Goal: Check status: Check status

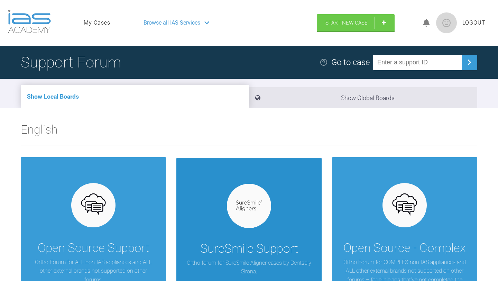
scroll to position [19, 0]
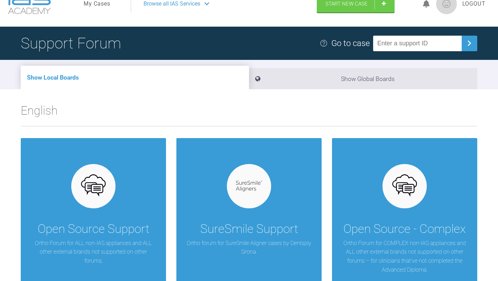
click at [189, 2] on span "Browse all IAS Services" at bounding box center [172, 3] width 57 height 9
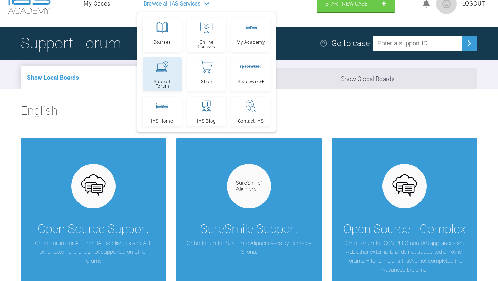
click at [170, 66] on link "Support Forum" at bounding box center [162, 74] width 39 height 34
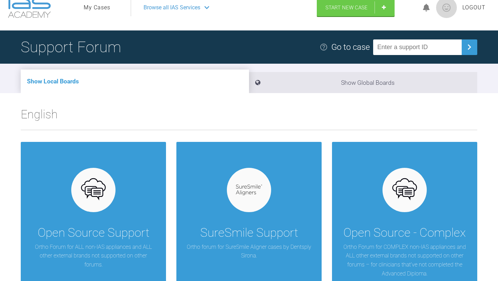
scroll to position [19, 0]
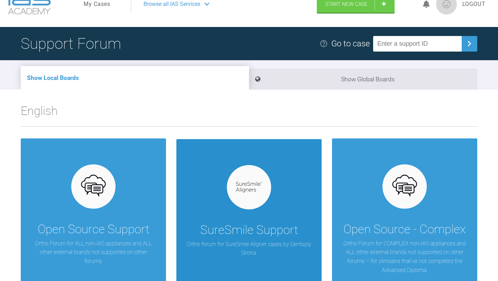
click at [249, 188] on img at bounding box center [249, 187] width 27 height 11
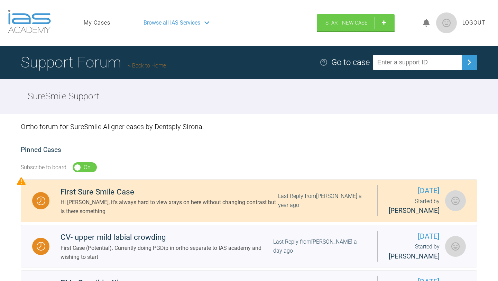
click at [449, 26] on img at bounding box center [446, 22] width 21 height 21
click at [108, 24] on link "My Cases" at bounding box center [97, 22] width 27 height 9
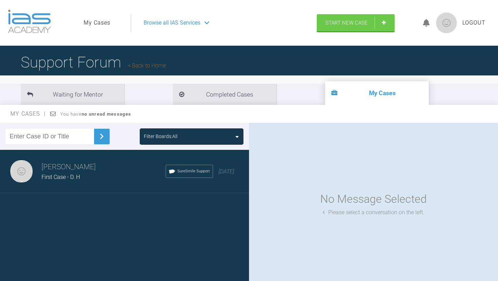
scroll to position [72, 0]
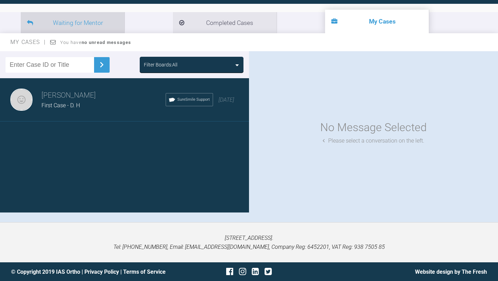
click at [102, 31] on li "Waiting for Mentor" at bounding box center [73, 22] width 104 height 21
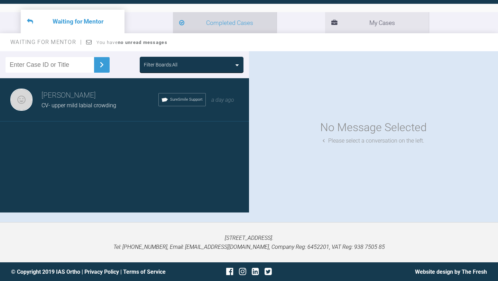
click at [173, 26] on li "Completed Cases" at bounding box center [225, 22] width 104 height 21
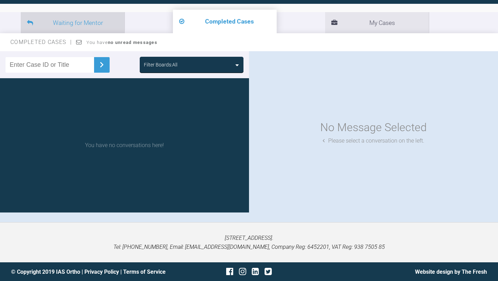
click at [60, 19] on li "Waiting for Mentor" at bounding box center [73, 22] width 104 height 21
